Goal: Task Accomplishment & Management: Manage account settings

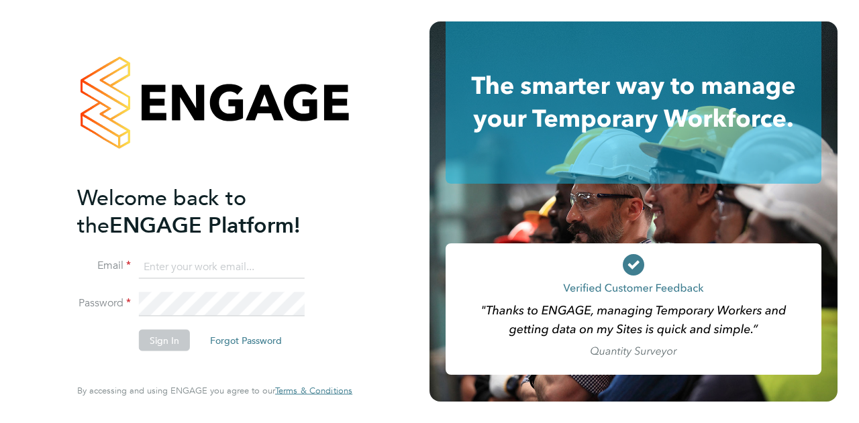
click at [193, 260] on input at bounding box center [222, 267] width 166 height 24
type input "paul.norbury@wates.co.uk"
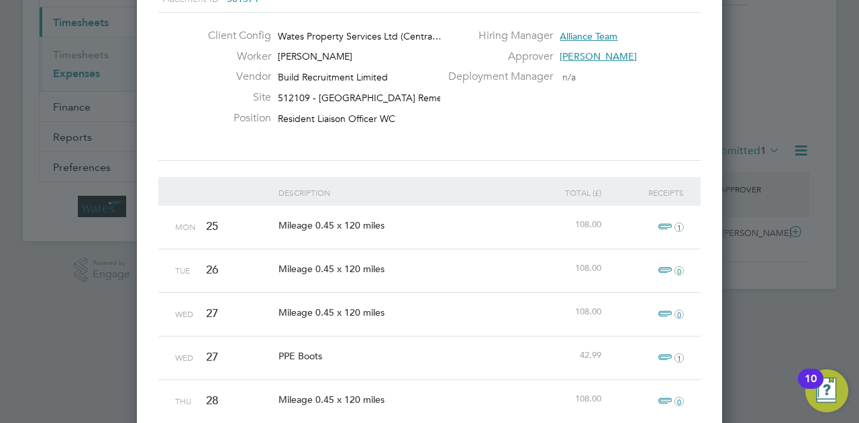
scroll to position [268, 0]
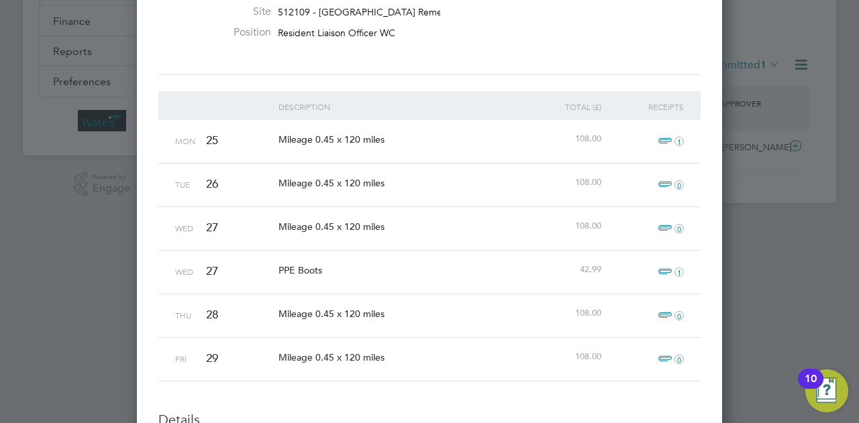
click at [348, 139] on span "Mileage 0.45 x 120 miles" at bounding box center [331, 140] width 106 height 12
click at [334, 138] on span "Mileage 0.45 x 120 miles" at bounding box center [331, 140] width 106 height 12
click at [331, 138] on span "Mileage 0.45 x 120 miles" at bounding box center [331, 140] width 106 height 12
click at [319, 142] on span "Mileage 0.45 x 120 miles" at bounding box center [331, 140] width 106 height 12
click at [309, 142] on span "Mileage 0.45 x 120 miles" at bounding box center [331, 140] width 106 height 12
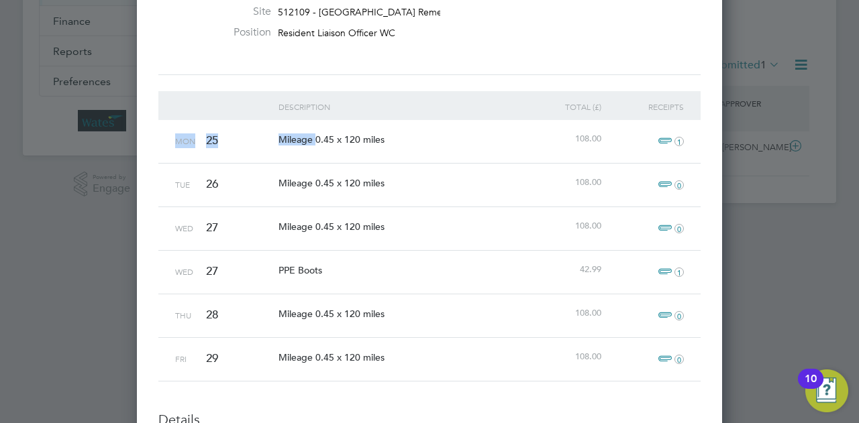
click at [309, 142] on span "Mileage 0.45 x 120 miles" at bounding box center [331, 140] width 106 height 12
click at [366, 140] on span "Mileage 0.45 x 120 miles" at bounding box center [331, 140] width 106 height 12
click at [664, 138] on span "1" at bounding box center [669, 142] width 30 height 16
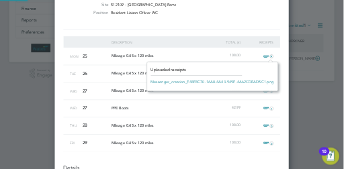
scroll to position [16, 30]
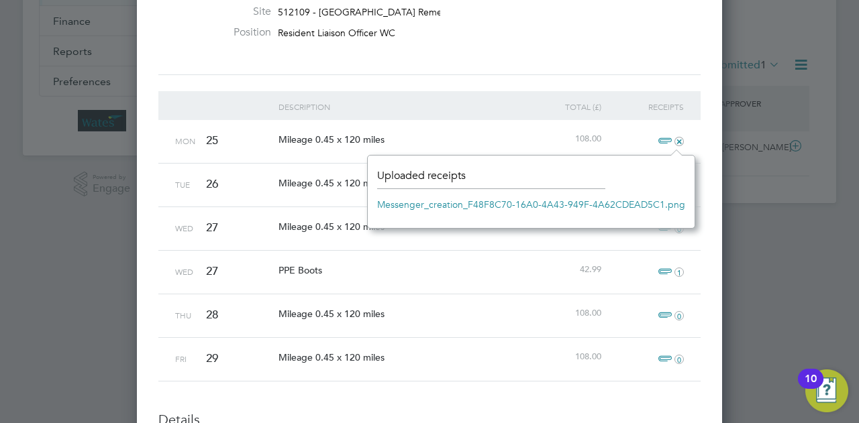
click at [487, 205] on link "Messenger_creation_F48F8C70-16A0-4A43-949F-4A62CDEAD5C1.png" at bounding box center [531, 205] width 308 height 20
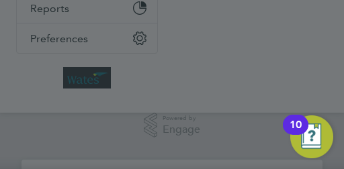
scroll to position [21, 299]
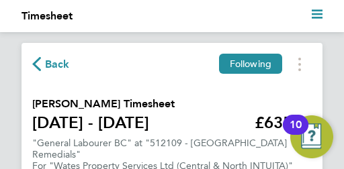
click at [45, 66] on span "Back" at bounding box center [57, 64] width 25 height 16
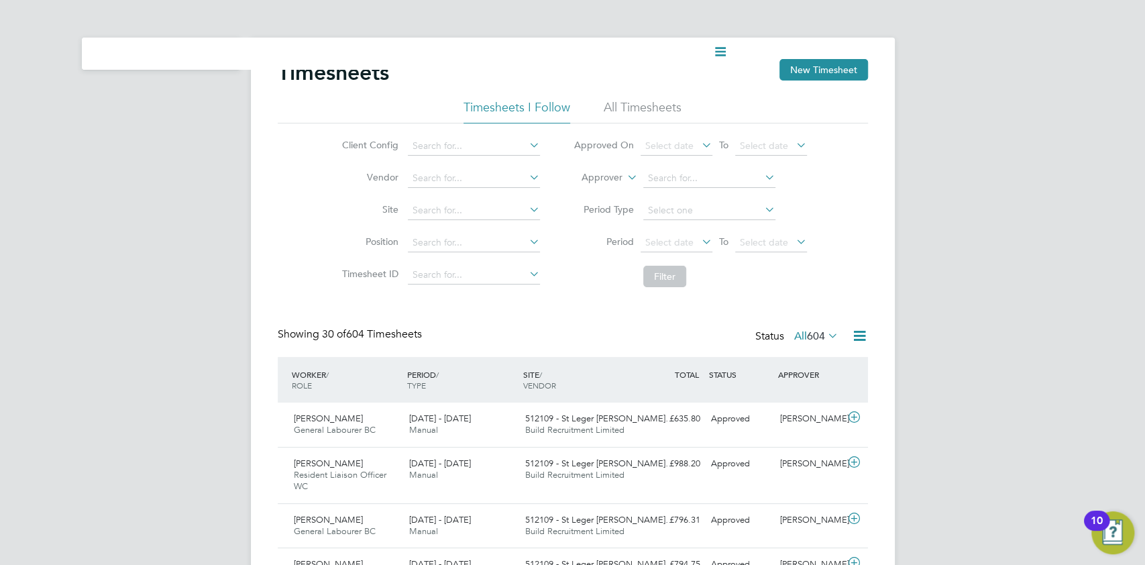
click at [154, 56] on ul "Current page:" at bounding box center [404, 54] width 644 height 32
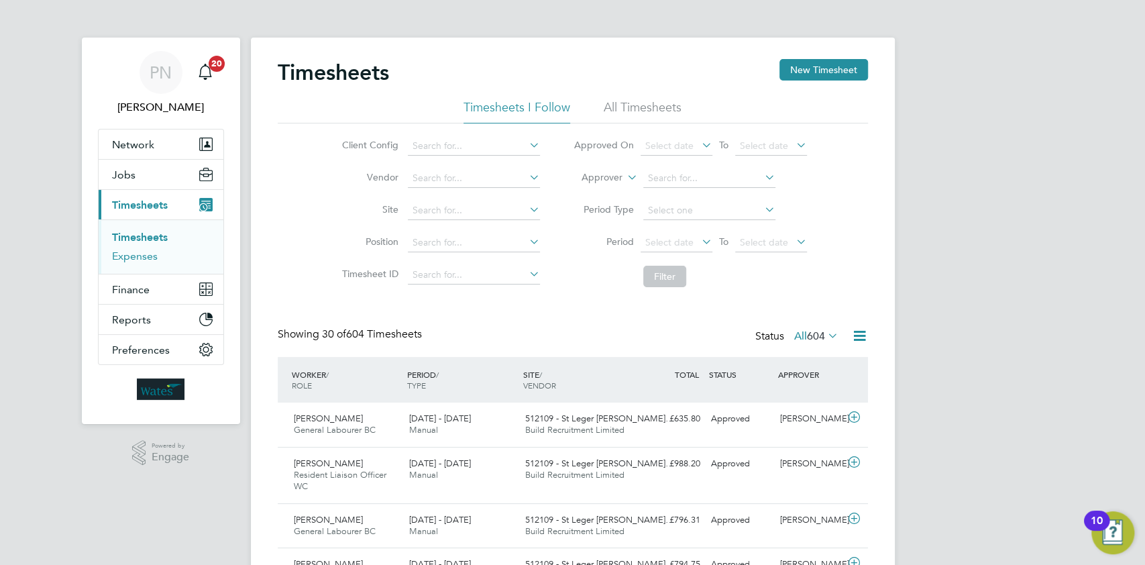
click at [134, 168] on link "Expenses" at bounding box center [135, 256] width 46 height 13
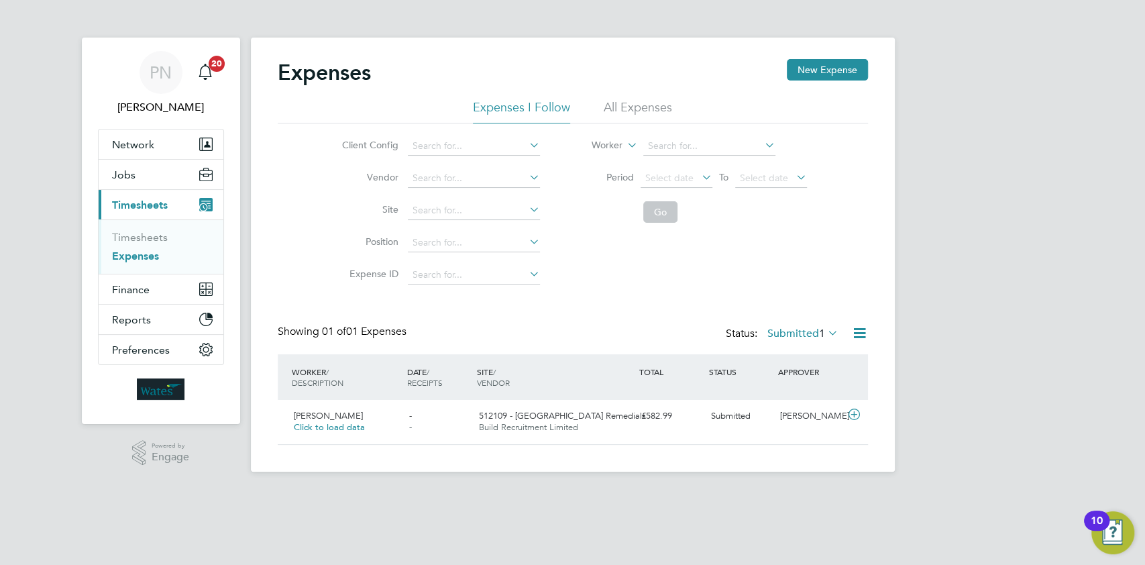
click at [343, 107] on li "All Expenses" at bounding box center [638, 111] width 68 height 24
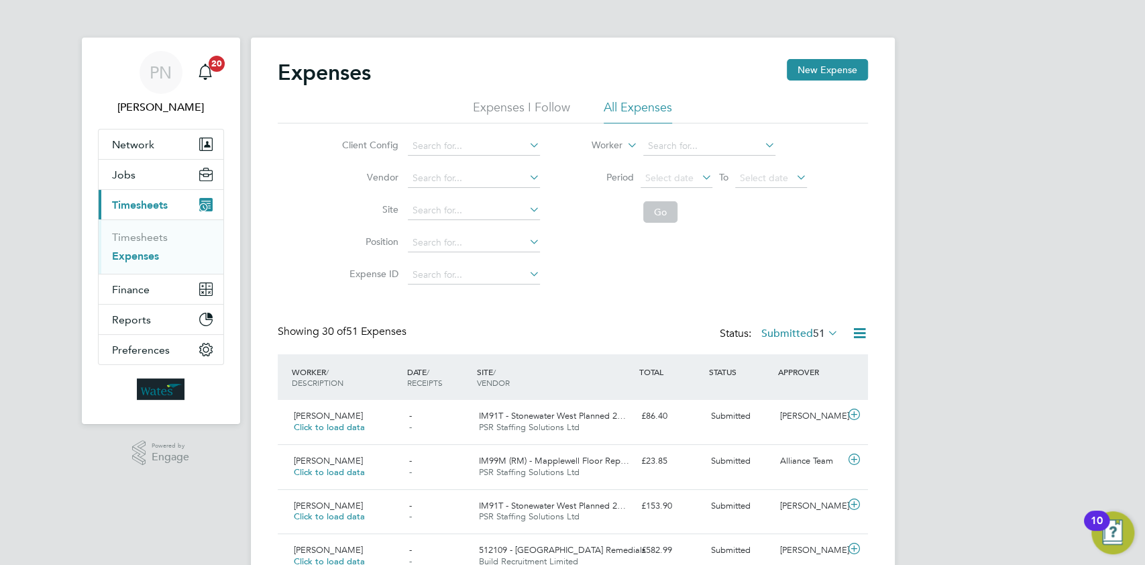
click at [343, 105] on li "Expenses I Follow" at bounding box center [521, 111] width 97 height 24
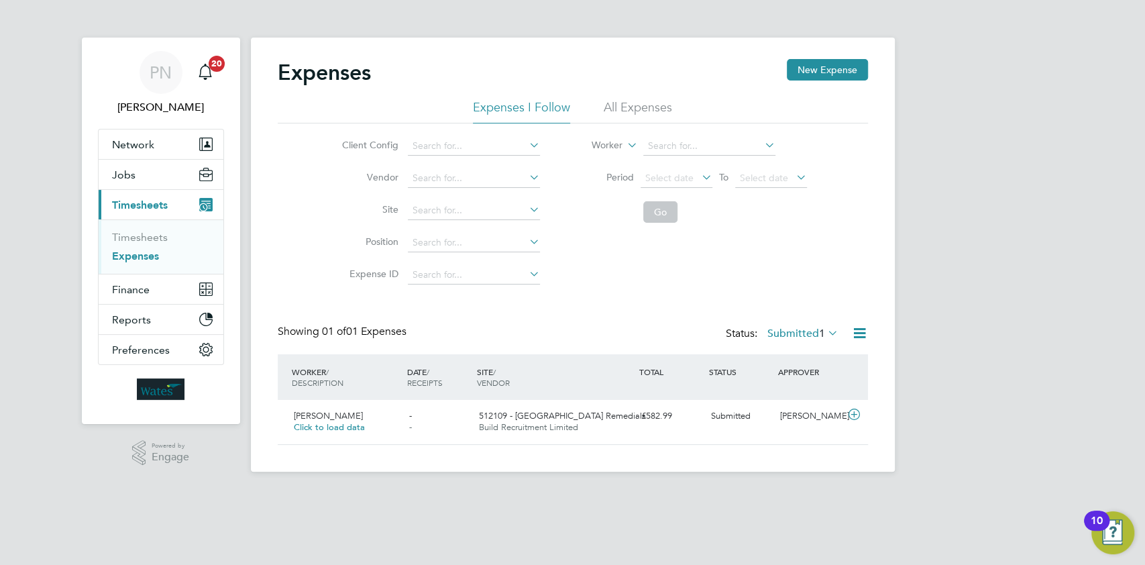
click at [343, 105] on li "All Expenses" at bounding box center [638, 111] width 68 height 24
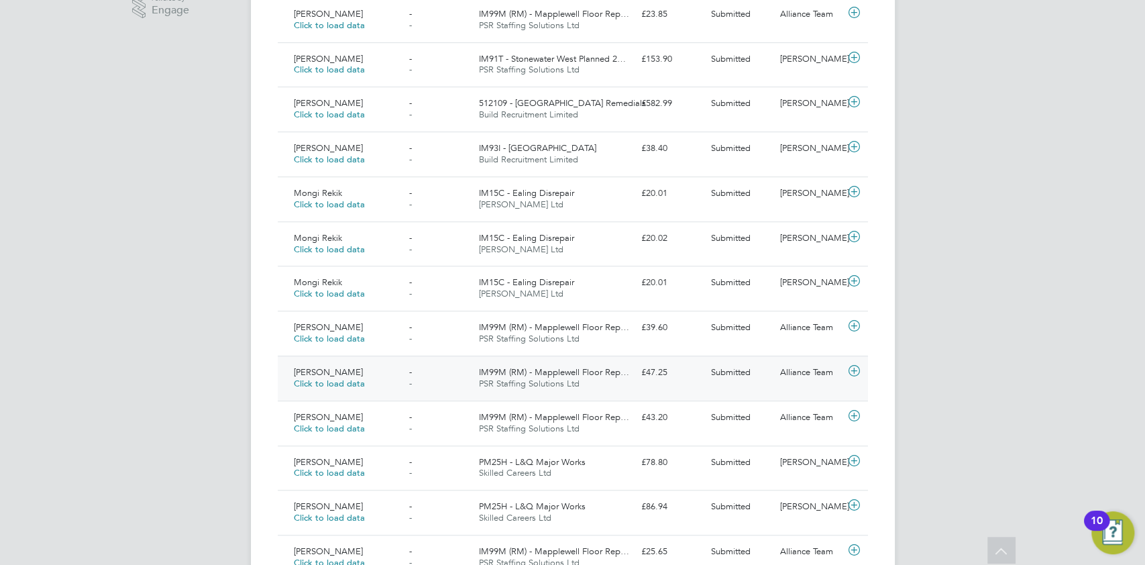
click at [343, 168] on span "PSR Staffing Solutions Ltd" at bounding box center [529, 383] width 101 height 11
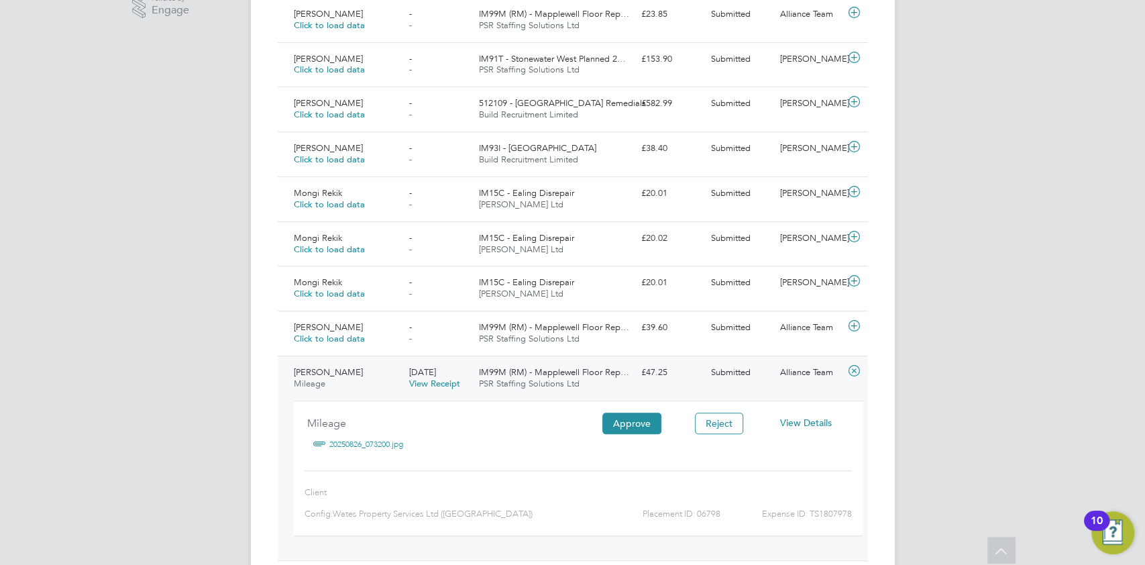
click at [343, 168] on span "View Details" at bounding box center [806, 423] width 52 height 12
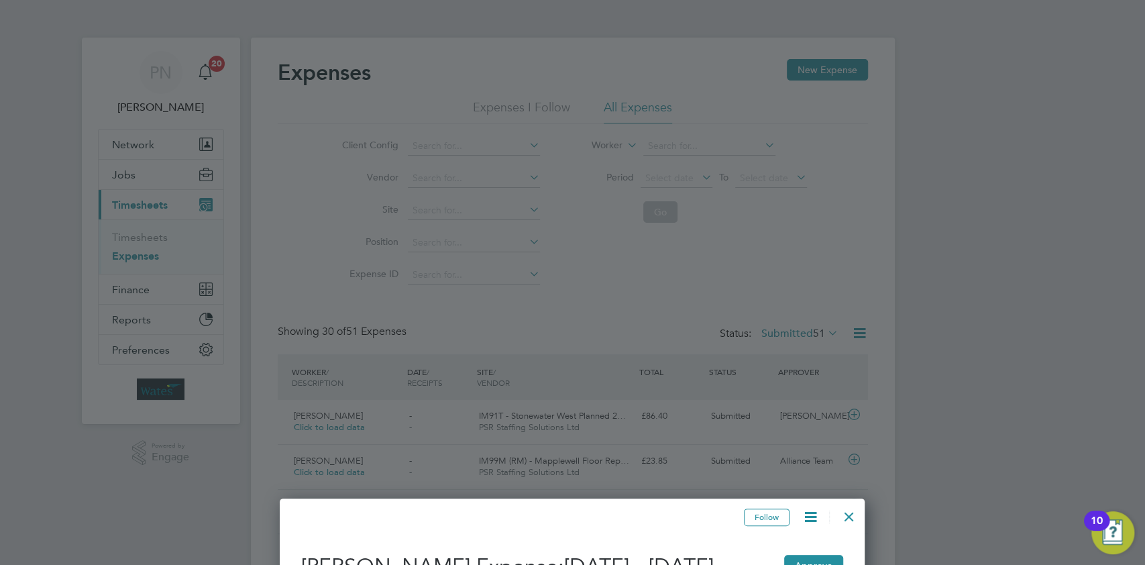
click at [343, 168] on div at bounding box center [572, 282] width 1145 height 565
click at [140, 168] on div at bounding box center [572, 282] width 1145 height 565
click at [137, 168] on div at bounding box center [572, 282] width 1145 height 565
click at [147, 168] on div at bounding box center [572, 282] width 1145 height 565
click at [343, 168] on div at bounding box center [849, 513] width 24 height 24
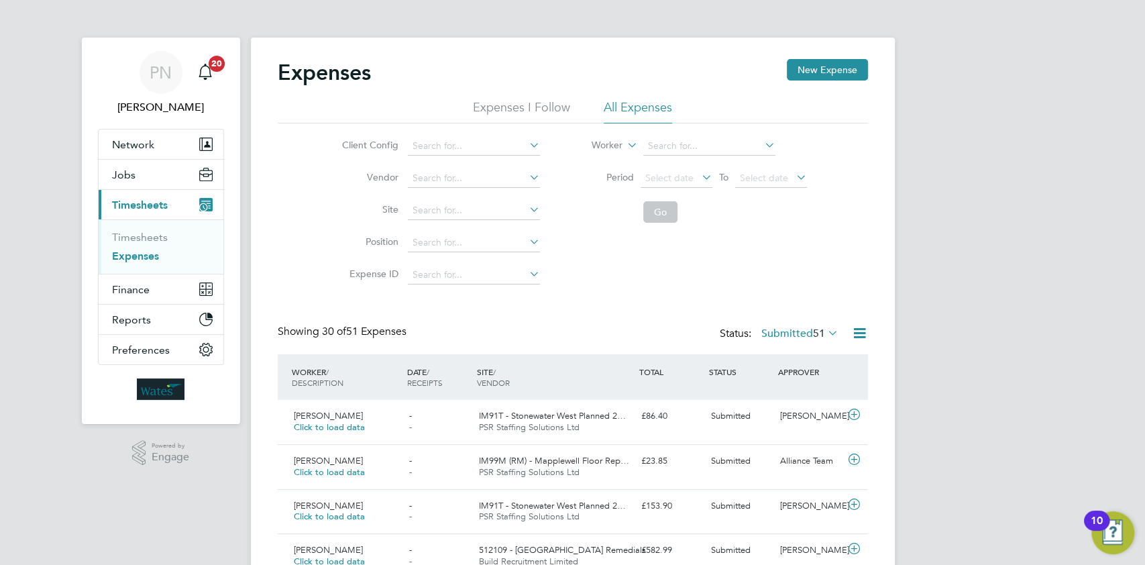
click at [343, 114] on li "Expenses I Follow" at bounding box center [521, 111] width 97 height 24
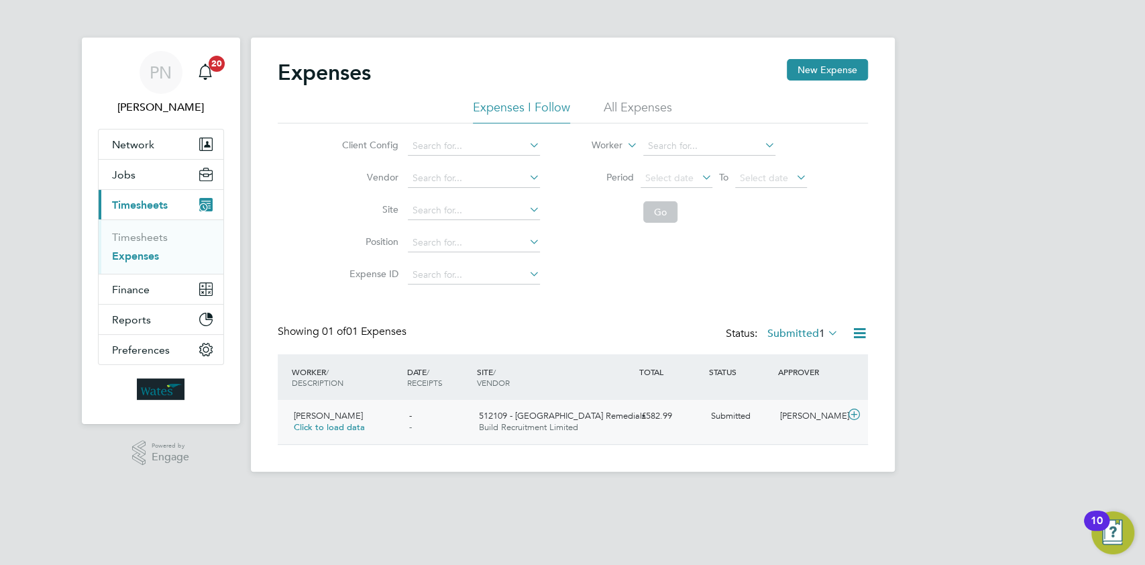
click at [343, 168] on span "Build Recruitment Limited" at bounding box center [528, 426] width 99 height 11
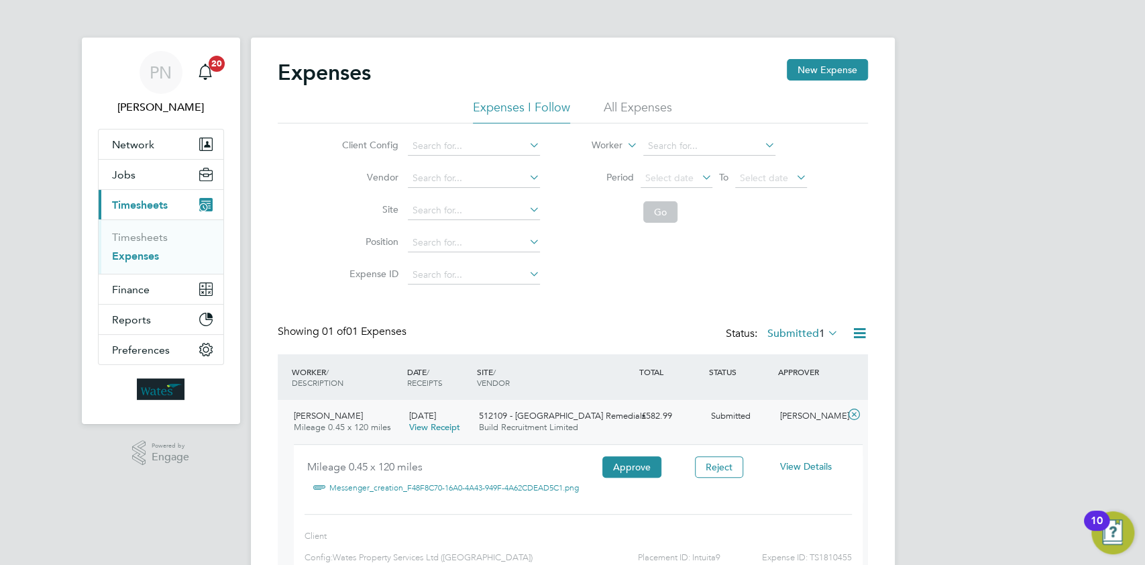
click at [343, 168] on link "Messenger_creation_F48F8C70-16A0-4A43-949F-4A62CDEAD5C1.png" at bounding box center [454, 488] width 250 height 20
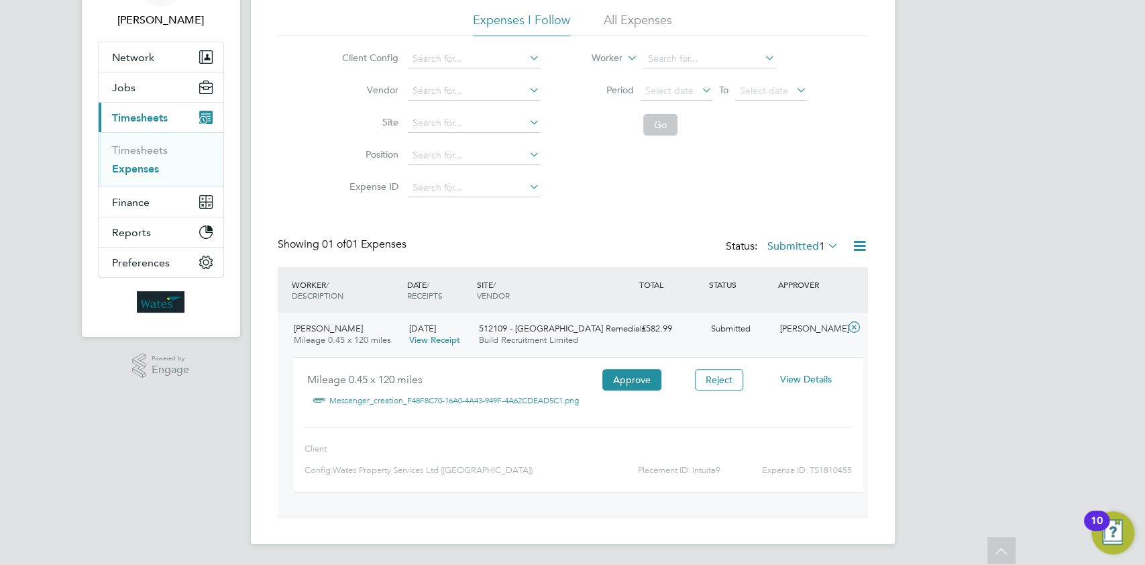
click at [343, 168] on span "View Details" at bounding box center [806, 379] width 52 height 12
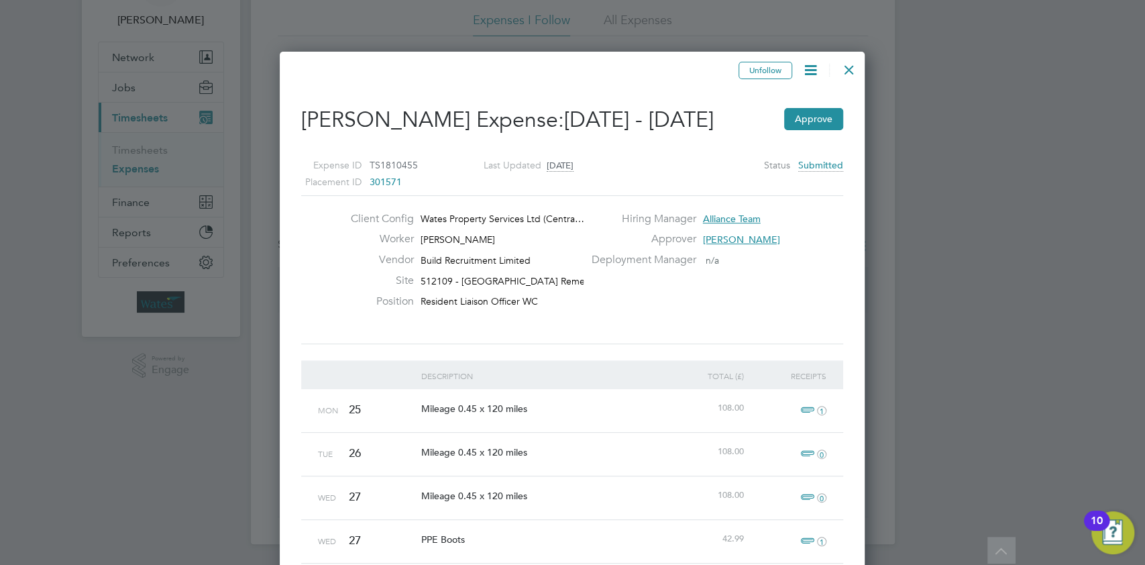
click at [343, 64] on div at bounding box center [849, 66] width 24 height 24
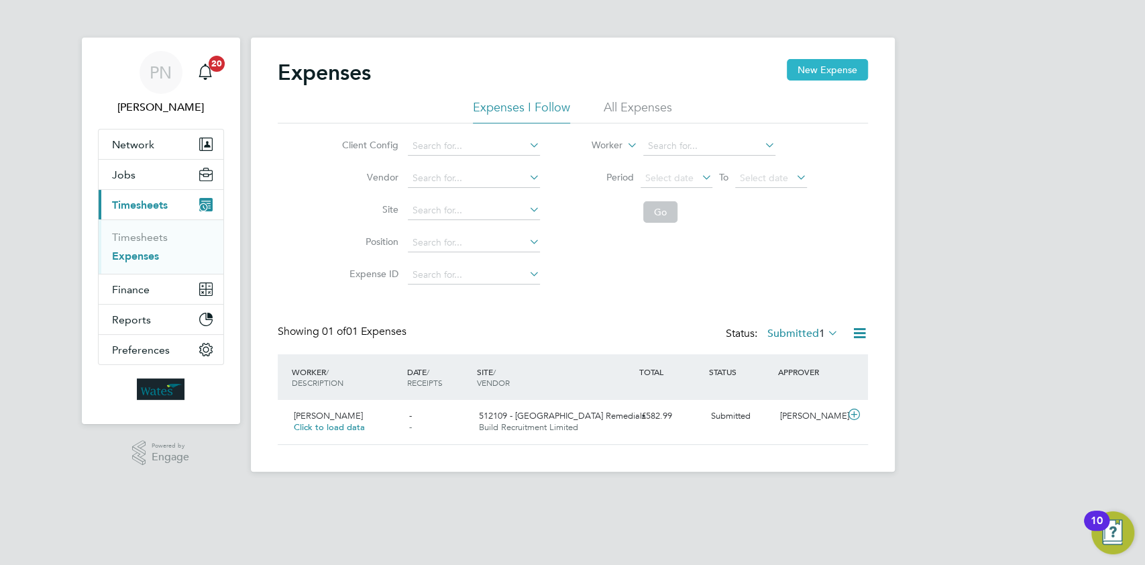
click at [343, 65] on button "New Expense" at bounding box center [827, 69] width 81 height 21
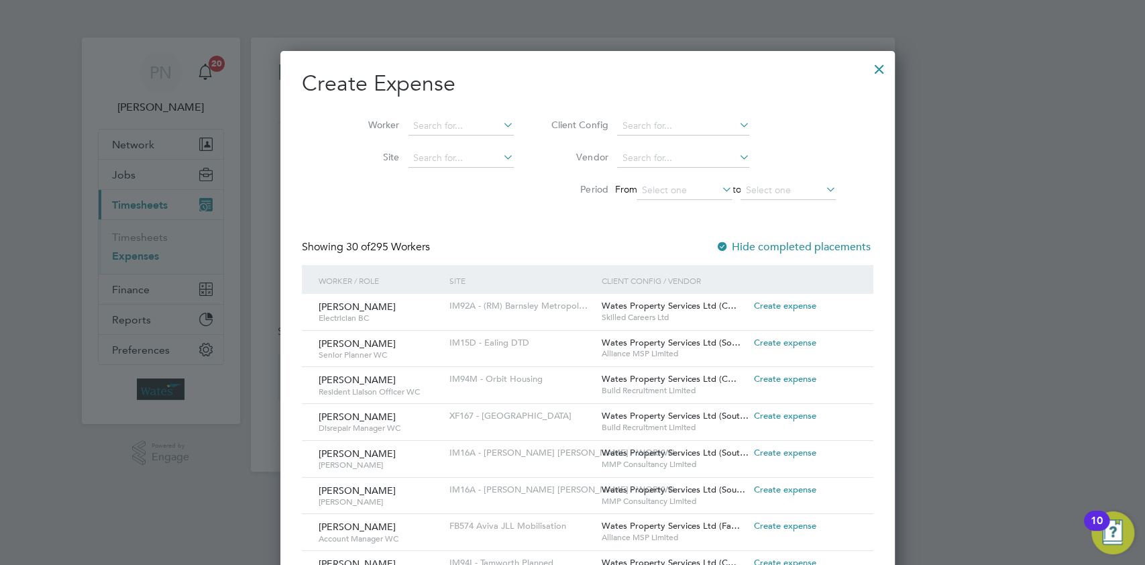
click at [343, 123] on icon at bounding box center [501, 124] width 0 height 19
click at [343, 66] on div at bounding box center [880, 66] width 24 height 24
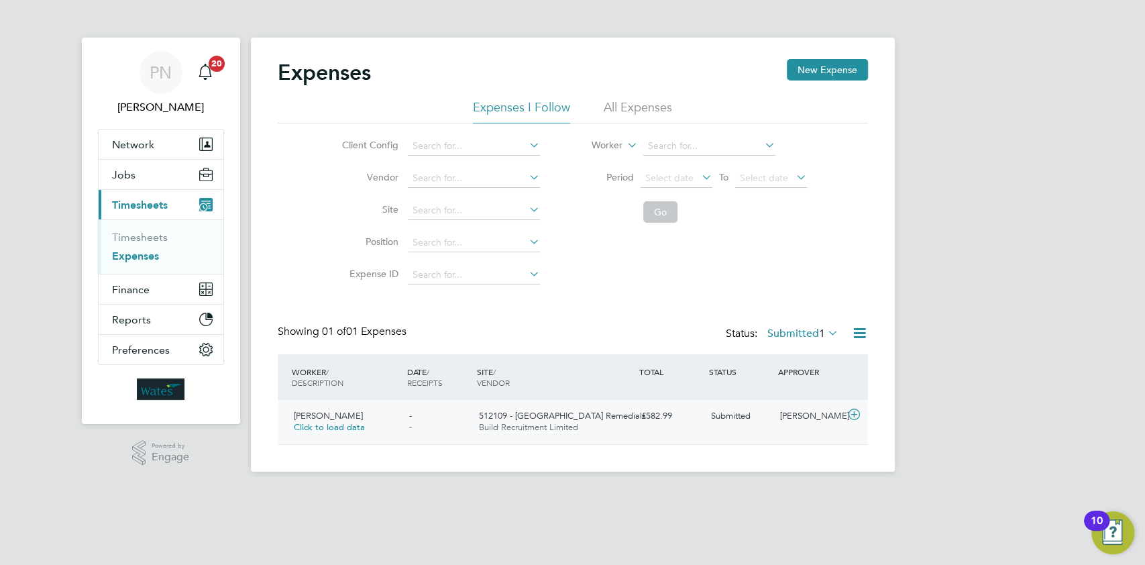
click at [322, 168] on span "Click to load data" at bounding box center [329, 426] width 71 height 11
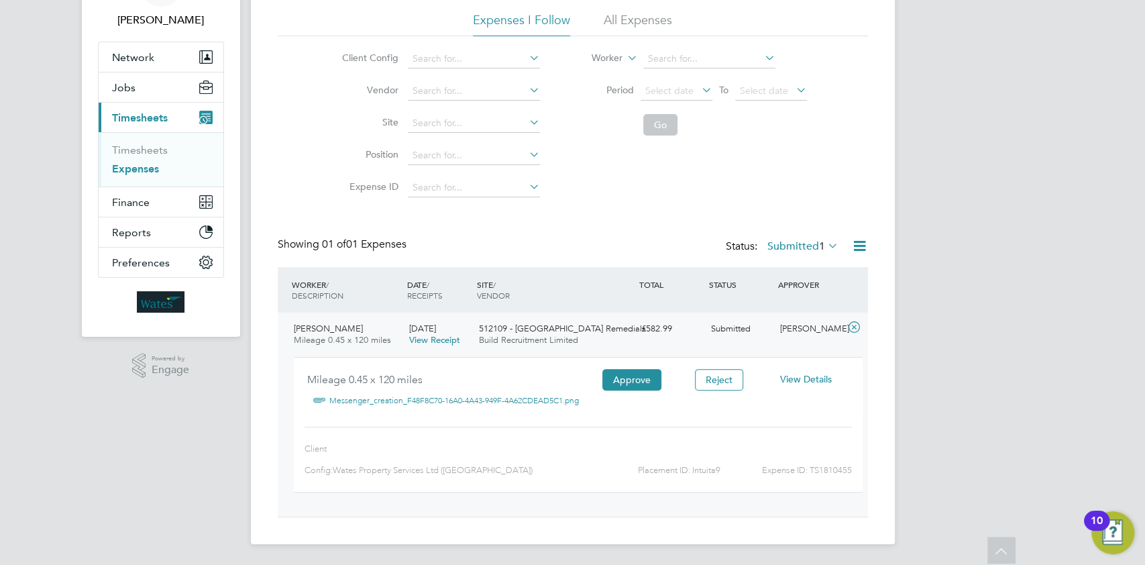
click at [343, 168] on span "View Details" at bounding box center [806, 379] width 52 height 12
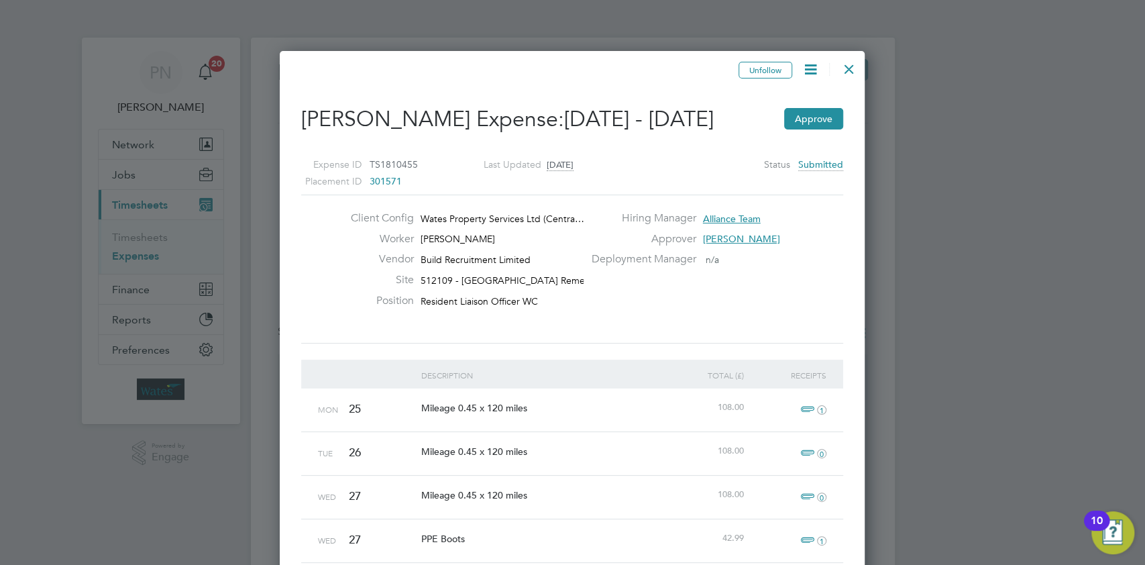
drag, startPoint x: 844, startPoint y: 65, endPoint x: 817, endPoint y: 40, distance: 37.1
click at [343, 66] on div at bounding box center [849, 66] width 24 height 24
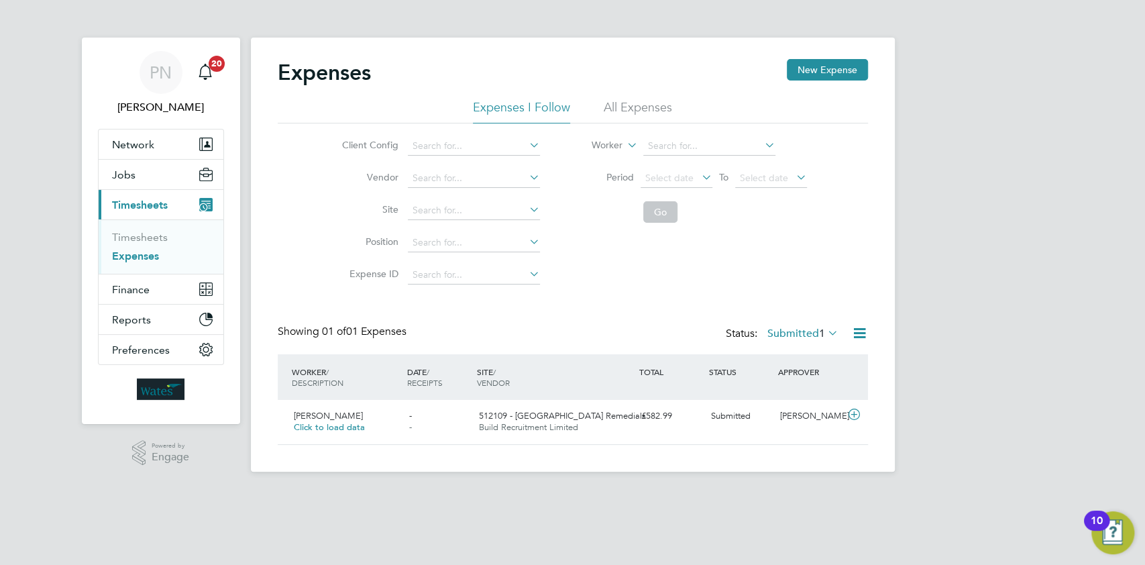
scroll to position [34, 163]
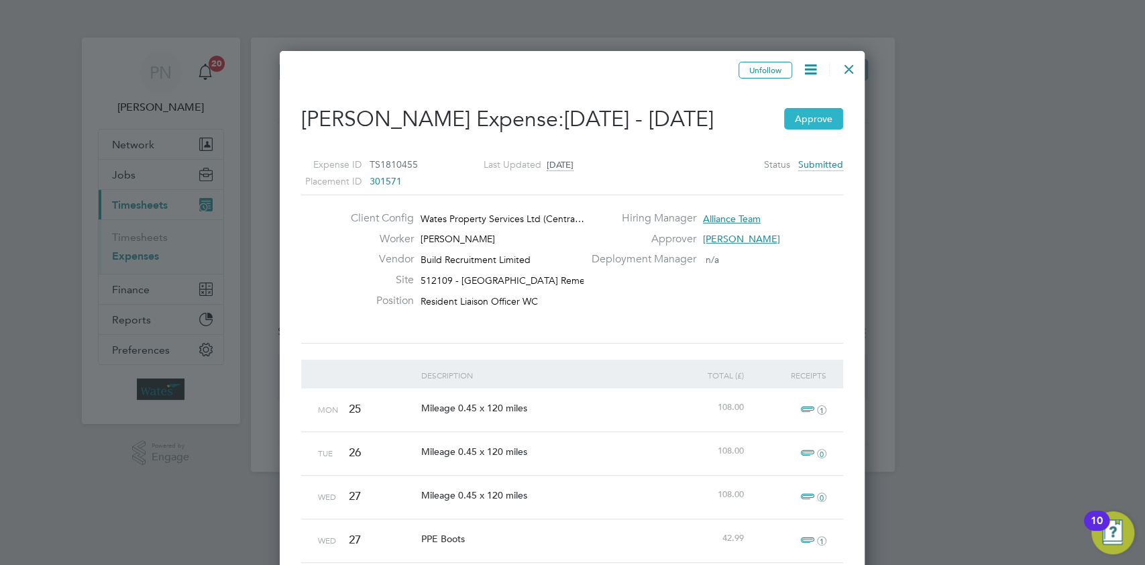
click at [819, 110] on button "Approve" at bounding box center [813, 118] width 59 height 21
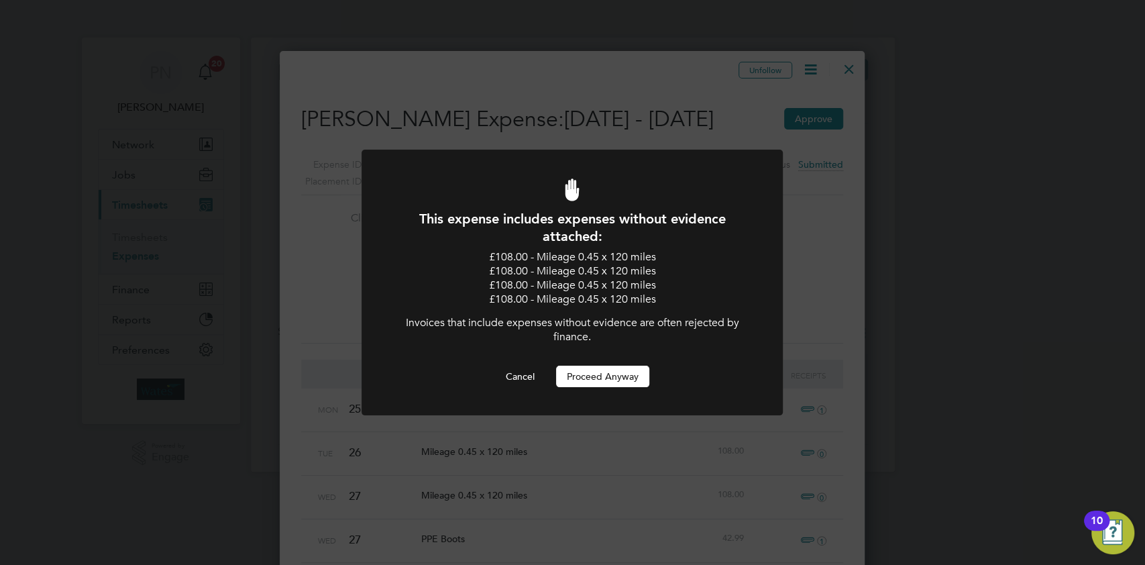
click at [595, 372] on button "Proceed Anyway" at bounding box center [602, 376] width 93 height 21
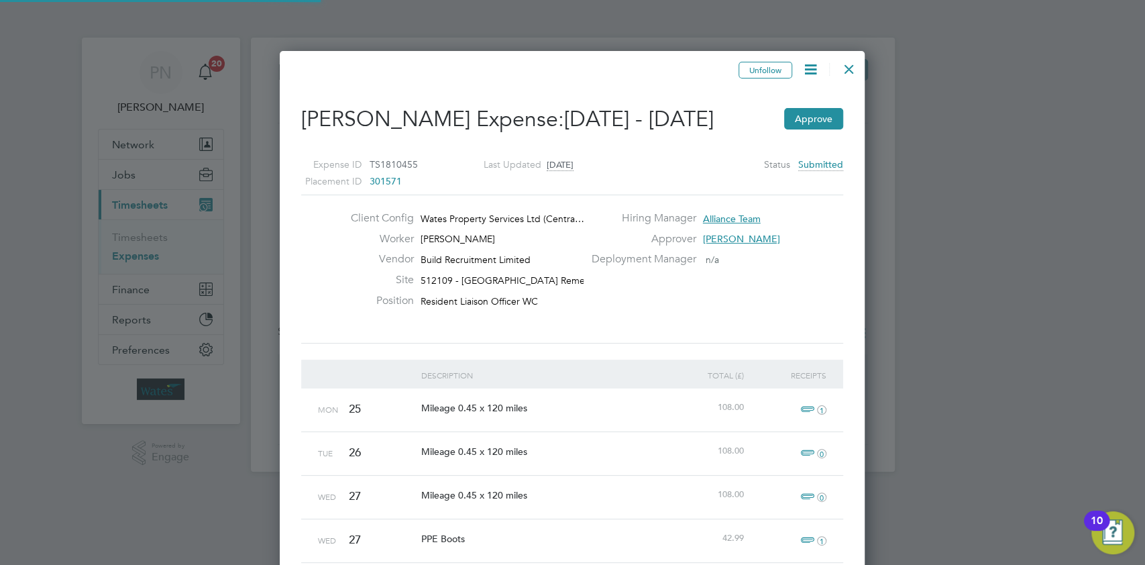
scroll to position [7, 6]
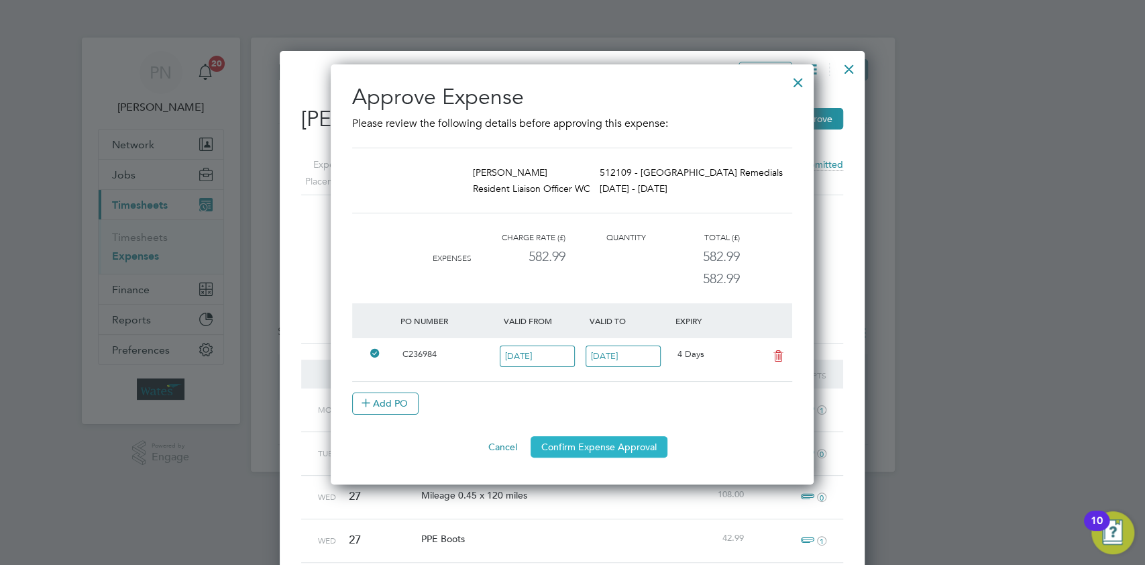
click at [593, 446] on button "Confirm Expense Approval" at bounding box center [599, 446] width 137 height 21
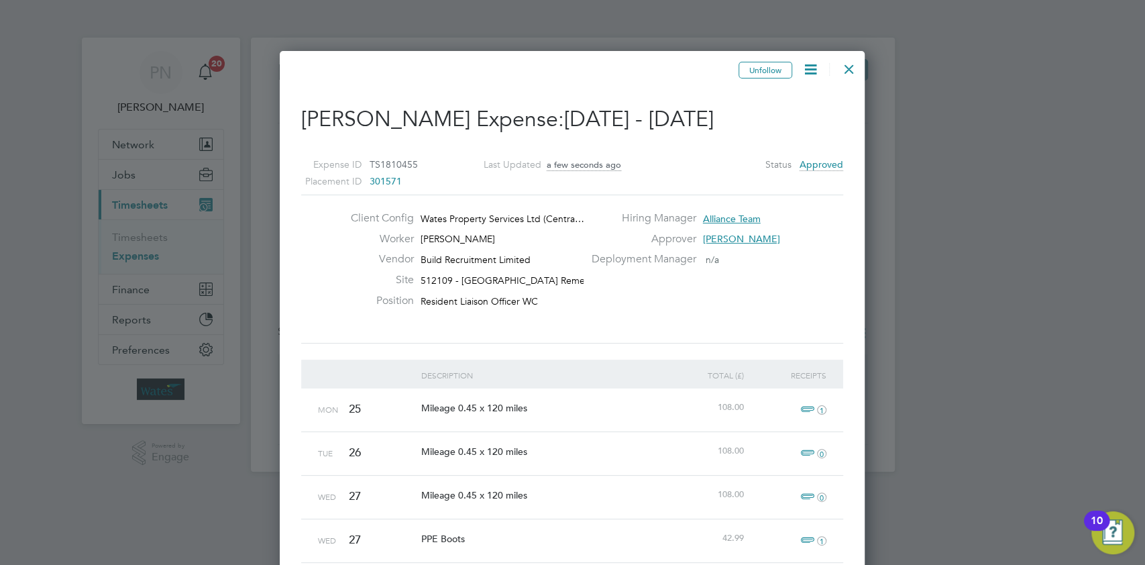
click at [850, 67] on div at bounding box center [849, 66] width 24 height 24
